Goal: Transaction & Acquisition: Subscribe to service/newsletter

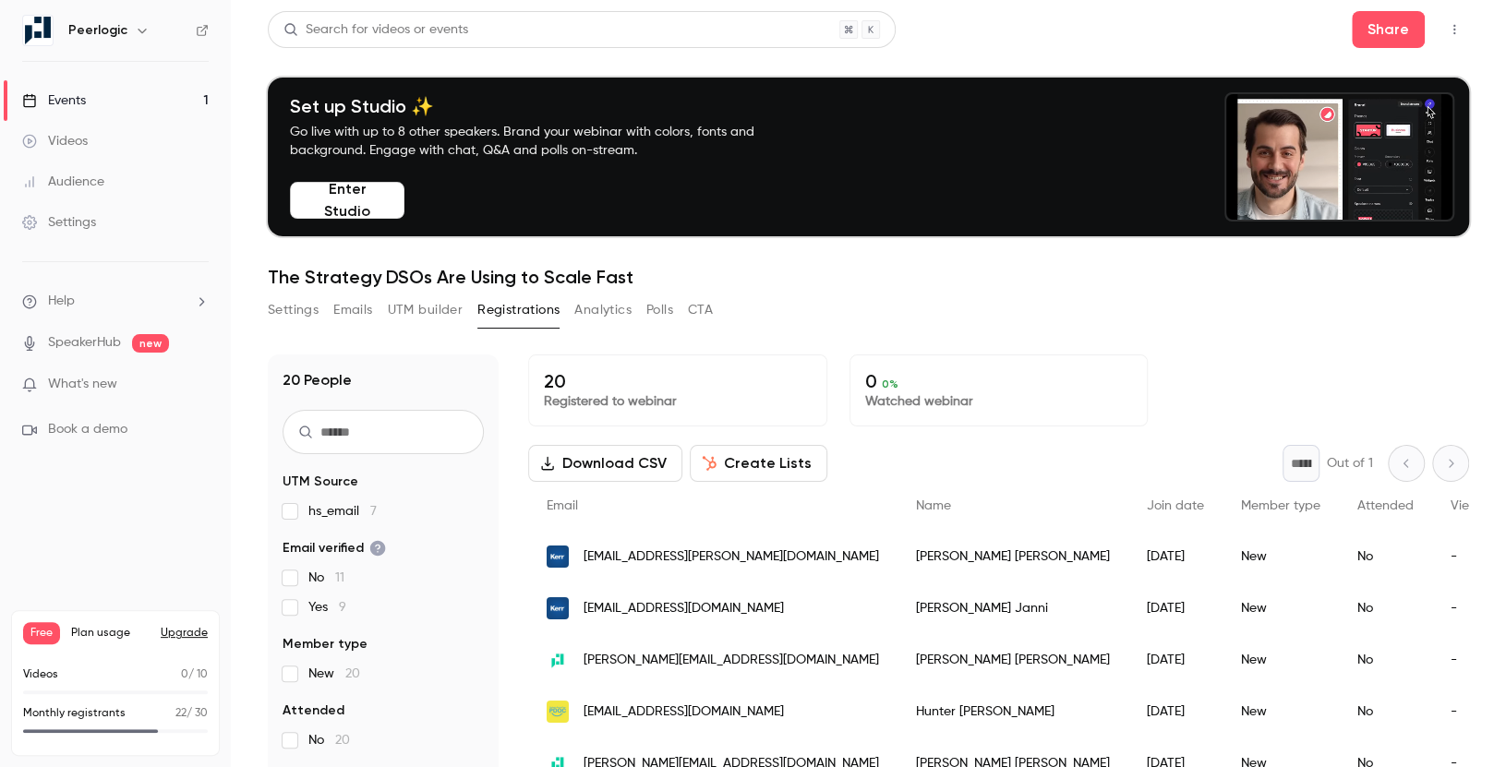
scroll to position [33, 0]
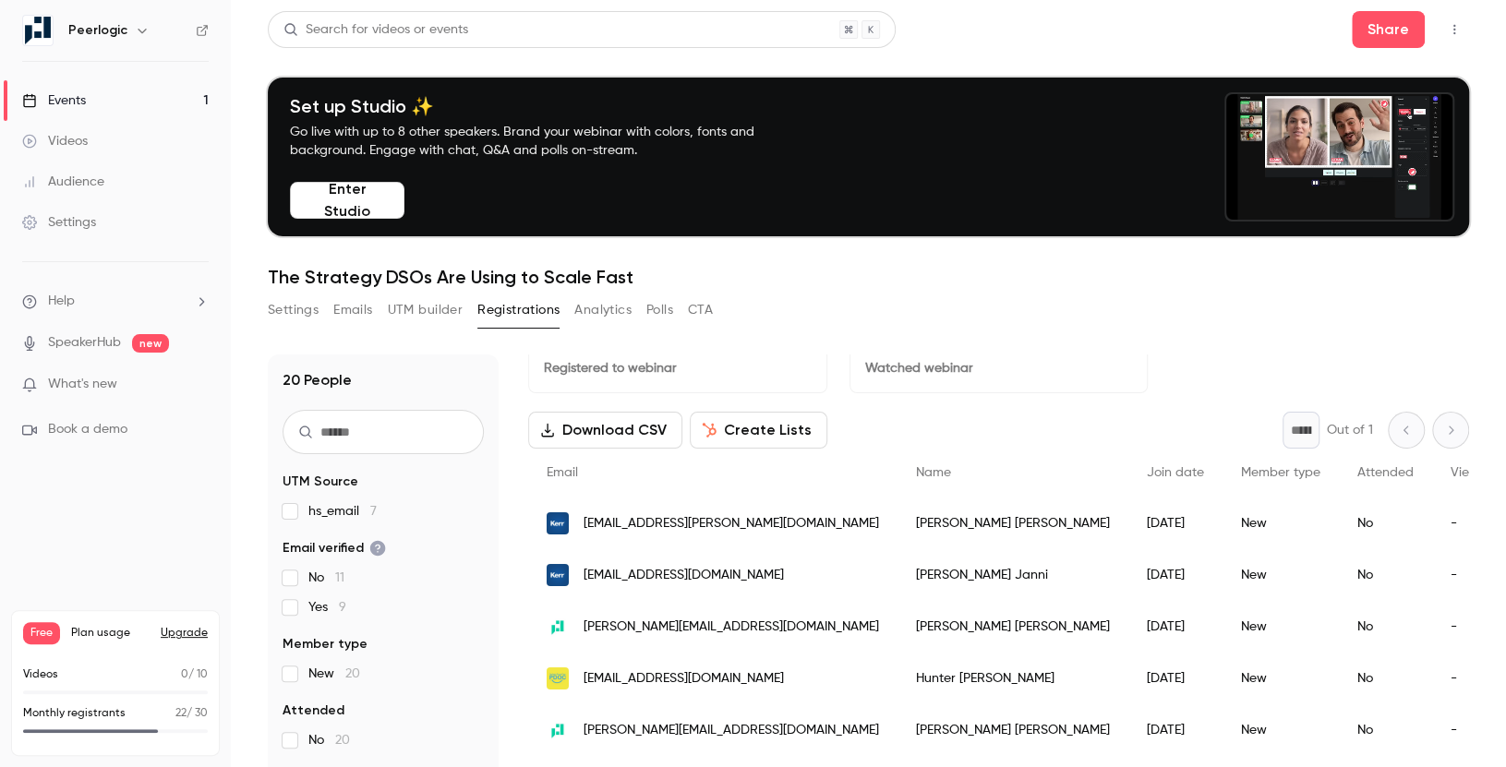
click at [183, 624] on div "Free Plan usage Upgrade" at bounding box center [115, 633] width 185 height 22
click at [186, 632] on button "Upgrade" at bounding box center [184, 633] width 47 height 15
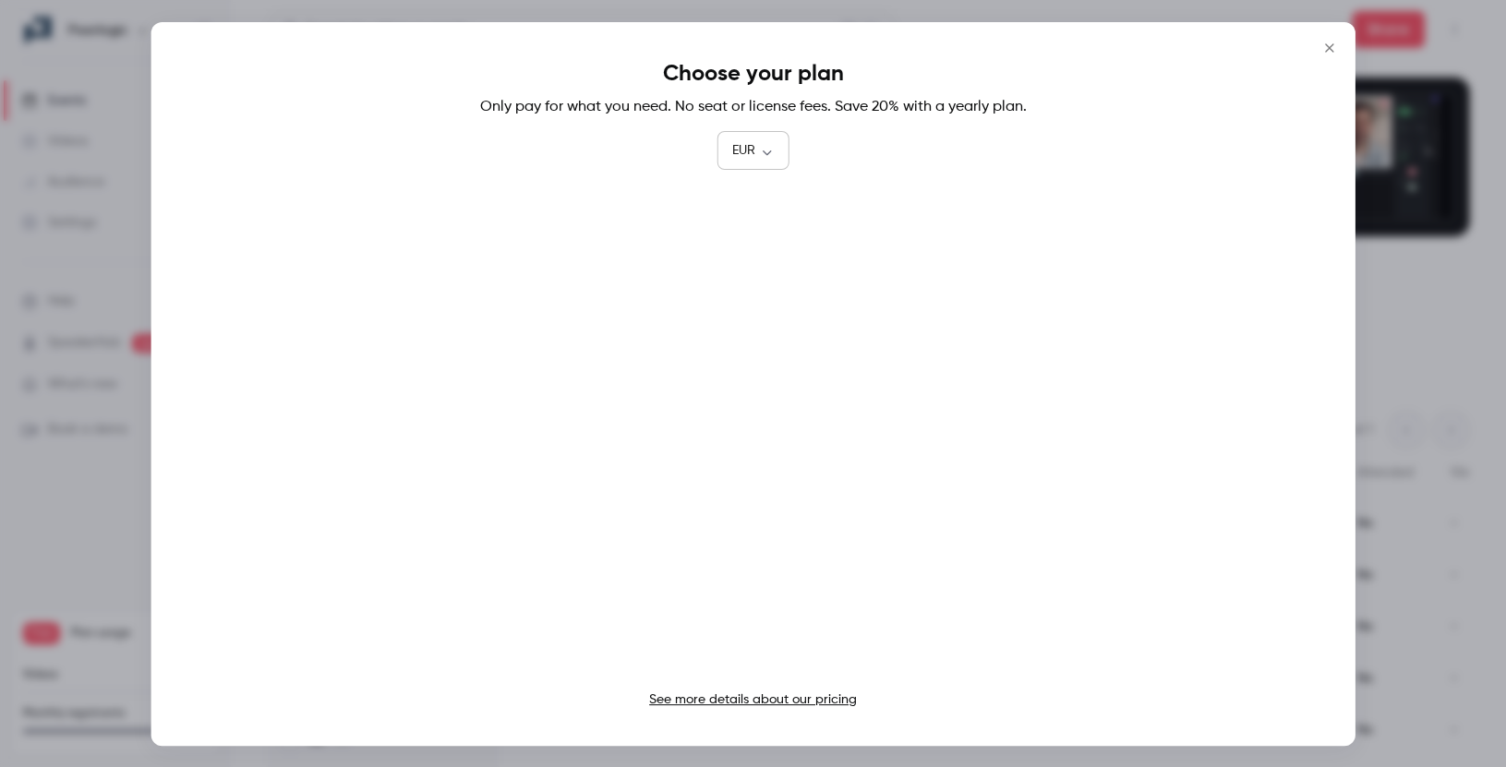
click at [736, 152] on body "Peerlogic Events 1 Videos Audience Settings Help SpeakerHub new What's new Book…" at bounding box center [753, 383] width 1506 height 767
click at [754, 244] on li "USD" at bounding box center [752, 256] width 72 height 48
type input "***"
